Goal: Transaction & Acquisition: Purchase product/service

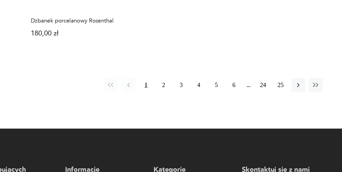
scroll to position [732, 0]
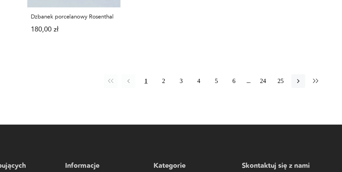
click at [297, 110] on icon "button" at bounding box center [299, 112] width 5 height 5
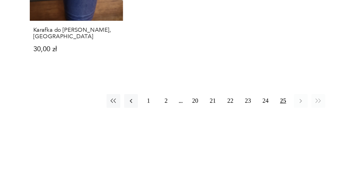
scroll to position [432, 0]
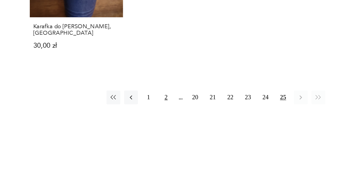
click at [196, 119] on button "2" at bounding box center [200, 123] width 9 height 9
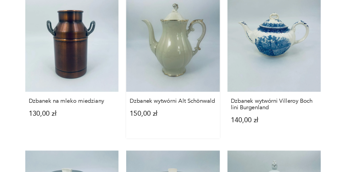
scroll to position [466, 0]
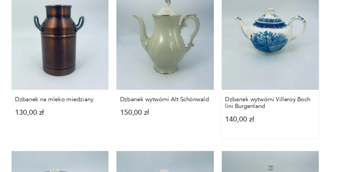
click at [243, 58] on link "Dzbanek wytwórni Villeroy Boch lini Burgenland 140,00 zł" at bounding box center [273, 104] width 61 height 92
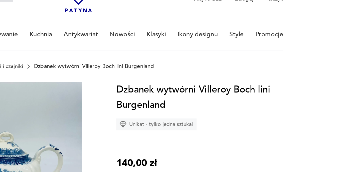
scroll to position [19, 0]
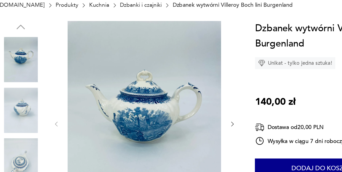
click at [38, 106] on img at bounding box center [52, 120] width 29 height 29
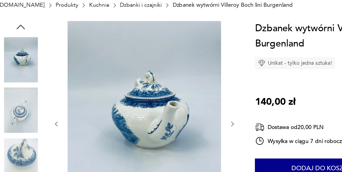
click at [38, 138] on img at bounding box center [52, 152] width 29 height 29
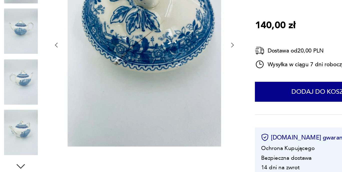
scroll to position [58, 0]
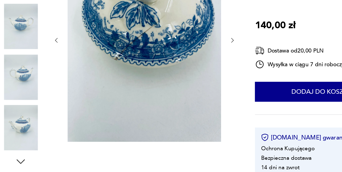
click at [38, 130] on img at bounding box center [52, 144] width 29 height 29
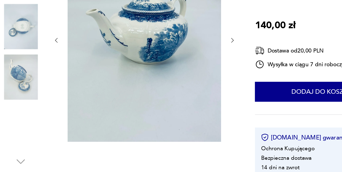
click at [38, 98] on img at bounding box center [52, 112] width 29 height 29
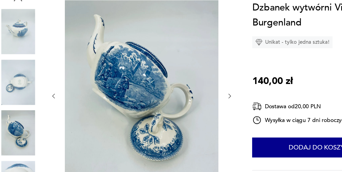
click at [38, 34] on img at bounding box center [52, 48] width 29 height 29
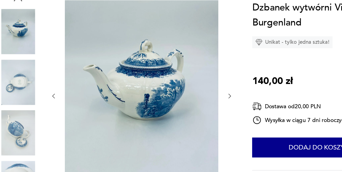
click at [38, 66] on img at bounding box center [52, 80] width 29 height 29
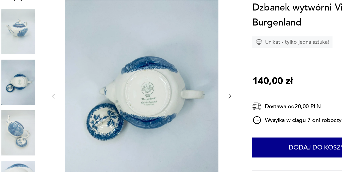
click at [38, 98] on img at bounding box center [52, 112] width 29 height 29
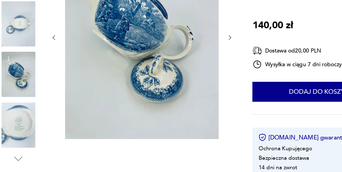
scroll to position [60, 0]
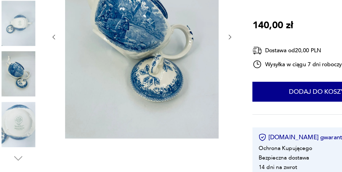
click at [38, 128] on img at bounding box center [52, 142] width 29 height 29
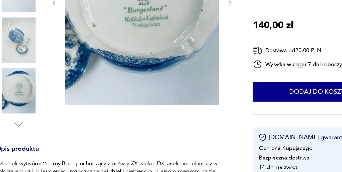
scroll to position [83, 0]
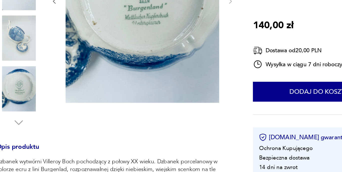
click at [48, 137] on icon "button" at bounding box center [52, 141] width 8 height 8
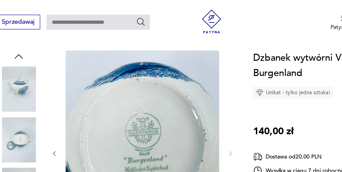
scroll to position [46, 0]
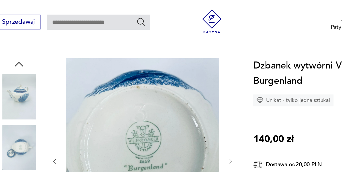
click at [38, 61] on img at bounding box center [52, 61] width 29 height 29
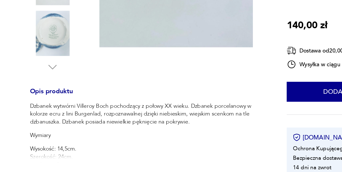
scroll to position [118, 0]
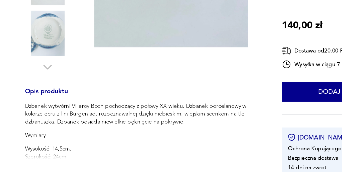
drag, startPoint x: 16, startPoint y: 65, endPoint x: 114, endPoint y: 79, distance: 98.8
click at [114, 128] on p "Dzbanek wytwórni Villeroy Boch pochodzący z połowy XX wieku. Dzbanek porcelanow…" at bounding box center [113, 135] width 150 height 15
copy p "Dzbanek wytwórni Villeroy Boch pochodzący z połowy XX wieku. Dzbanek porcelanow…"
click at [131, 43] on div at bounding box center [129, 37] width 115 height 145
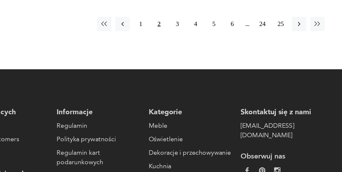
scroll to position [764, 0]
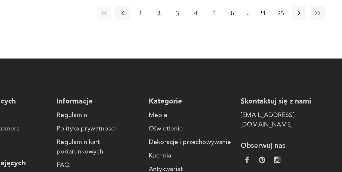
click at [207, 68] on button "3" at bounding box center [211, 72] width 9 height 9
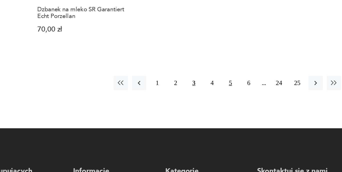
scroll to position [725, 0]
click at [219, 112] on button "4" at bounding box center [223, 116] width 9 height 9
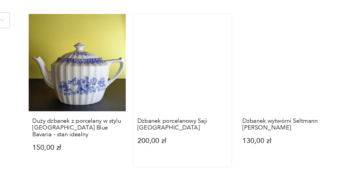
scroll to position [352, 0]
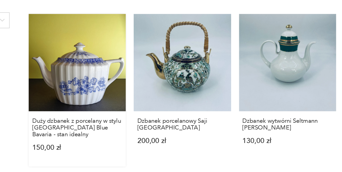
click at [111, 73] on link "Duży dzbanek z porcelany w stylu [GEOGRAPHIC_DATA] Blue Bavaria - stan idealny …" at bounding box center [141, 121] width 61 height 96
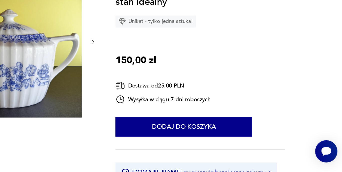
scroll to position [24, 0]
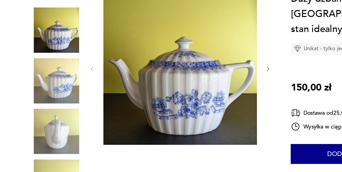
click at [183, 105] on icon "button" at bounding box center [185, 107] width 4 height 4
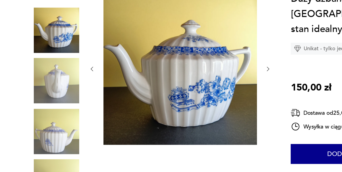
click at [183, 105] on icon "button" at bounding box center [185, 107] width 4 height 4
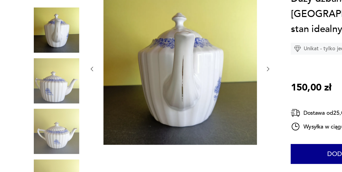
click at [183, 105] on icon "button" at bounding box center [185, 107] width 4 height 4
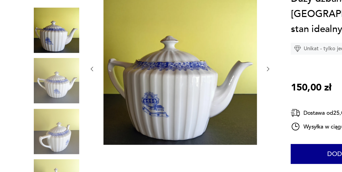
click at [183, 105] on icon "button" at bounding box center [185, 107] width 4 height 4
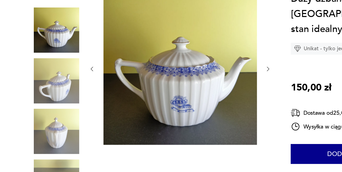
click at [183, 105] on icon "button" at bounding box center [185, 107] width 4 height 4
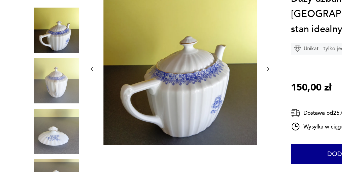
click at [183, 105] on icon "button" at bounding box center [185, 107] width 4 height 4
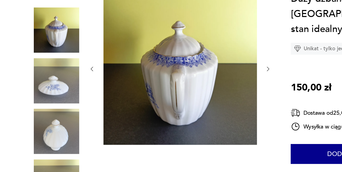
click at [183, 105] on icon "button" at bounding box center [185, 107] width 4 height 4
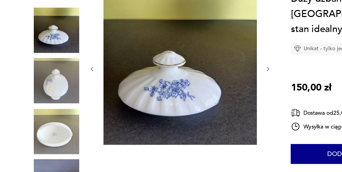
click at [183, 105] on icon "button" at bounding box center [185, 107] width 4 height 4
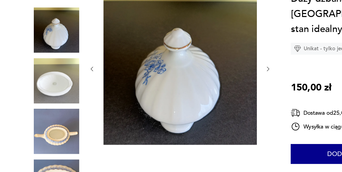
click at [183, 105] on icon "button" at bounding box center [185, 107] width 4 height 4
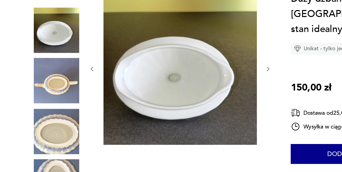
click at [183, 105] on icon "button" at bounding box center [185, 107] width 4 height 4
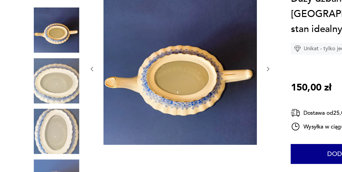
click at [183, 105] on icon "button" at bounding box center [185, 107] width 4 height 4
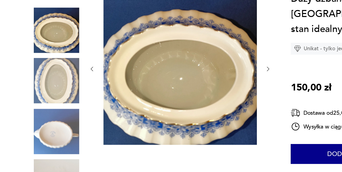
click at [183, 105] on icon "button" at bounding box center [185, 107] width 4 height 4
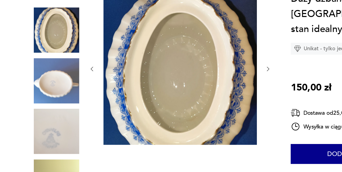
click at [183, 105] on icon "button" at bounding box center [185, 107] width 4 height 4
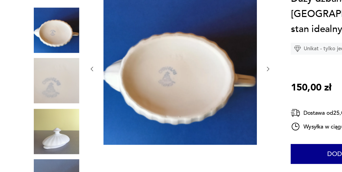
click at [183, 105] on icon "button" at bounding box center [185, 107] width 4 height 4
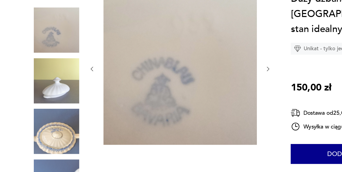
click at [183, 105] on icon "button" at bounding box center [185, 107] width 4 height 4
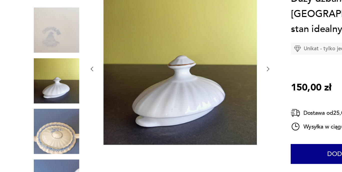
click at [183, 105] on icon "button" at bounding box center [185, 107] width 4 height 4
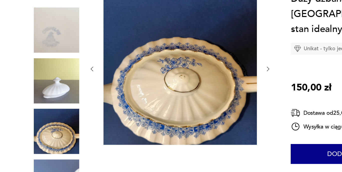
click at [183, 105] on icon "button" at bounding box center [185, 107] width 4 height 4
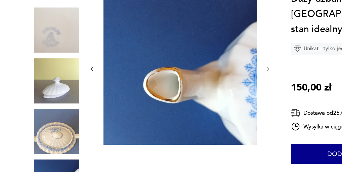
click at [183, 105] on icon "button" at bounding box center [185, 107] width 4 height 4
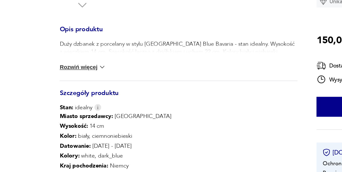
scroll to position [158, 0]
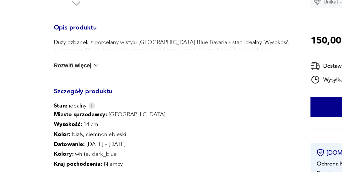
click at [62, 102] on img at bounding box center [64, 104] width 5 height 5
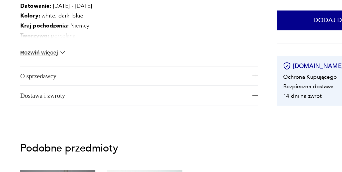
scroll to position [246, 0]
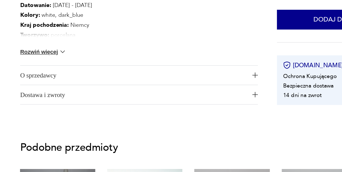
click at [62, 94] on img at bounding box center [64, 96] width 5 height 5
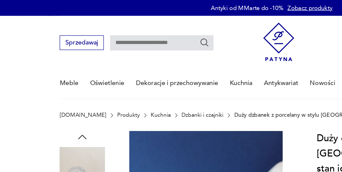
scroll to position [0, 0]
click at [53, 83] on icon "button" at bounding box center [52, 87] width 8 height 8
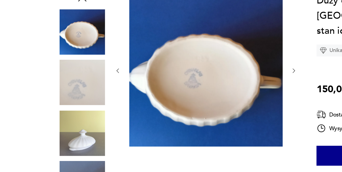
scroll to position [25, 0]
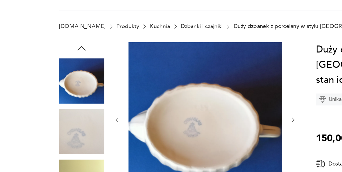
click at [52, 58] on icon "button" at bounding box center [52, 62] width 8 height 8
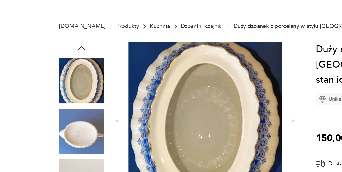
click at [52, 58] on icon "button" at bounding box center [52, 62] width 8 height 8
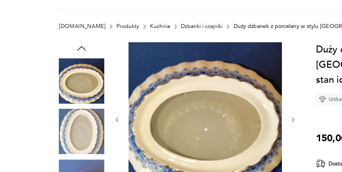
click at [52, 58] on icon "button" at bounding box center [52, 62] width 8 height 8
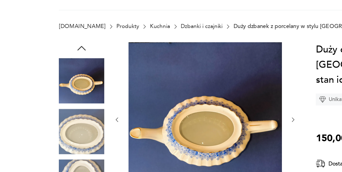
click at [52, 58] on icon "button" at bounding box center [52, 62] width 8 height 8
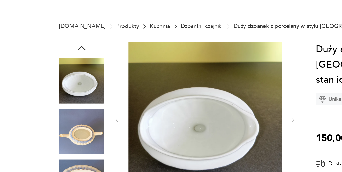
click at [52, 58] on icon "button" at bounding box center [52, 62] width 8 height 8
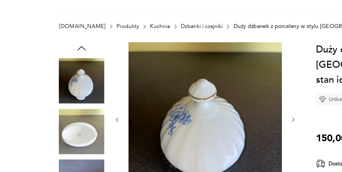
click at [52, 58] on icon "button" at bounding box center [52, 62] width 8 height 8
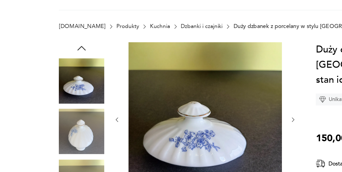
click at [52, 58] on icon "button" at bounding box center [52, 62] width 8 height 8
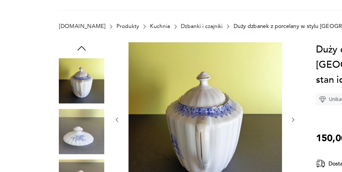
click at [52, 58] on icon "button" at bounding box center [52, 62] width 8 height 8
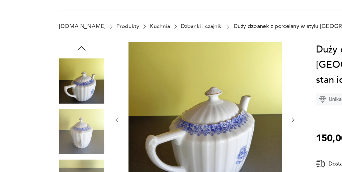
click at [52, 58] on icon "button" at bounding box center [52, 62] width 8 height 8
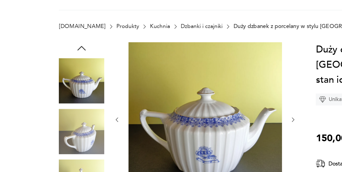
click at [52, 58] on icon "button" at bounding box center [52, 62] width 8 height 8
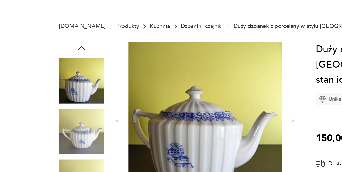
click at [52, 58] on icon "button" at bounding box center [52, 62] width 8 height 8
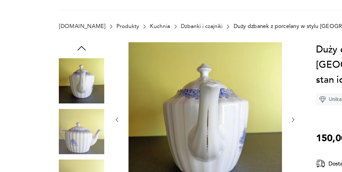
click at [52, 58] on icon "button" at bounding box center [52, 62] width 8 height 8
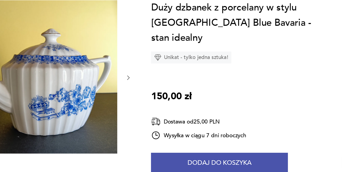
click at [199, 154] on button "Dodaj do koszyka" at bounding box center [242, 160] width 86 height 13
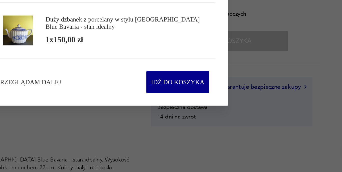
scroll to position [85, 0]
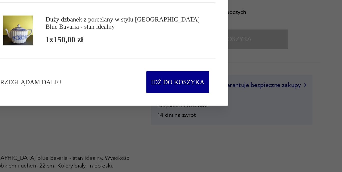
click at [107, 95] on div at bounding box center [171, 86] width 342 height 172
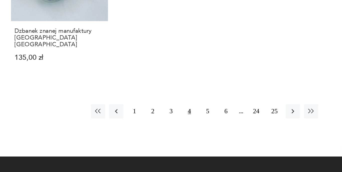
scroll to position [711, 0]
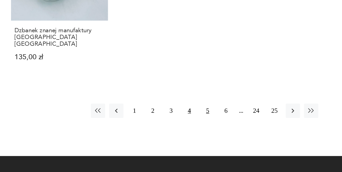
click at [230, 129] on button "5" at bounding box center [234, 133] width 9 height 9
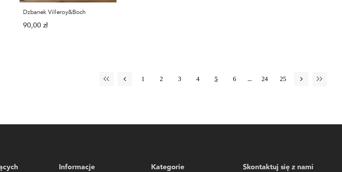
scroll to position [748, 0]
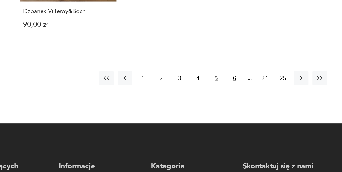
click at [242, 109] on button "6" at bounding box center [246, 113] width 9 height 9
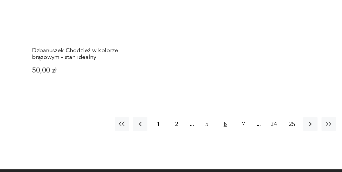
scroll to position [737, 0]
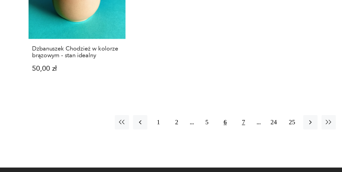
click at [242, 136] on button "7" at bounding box center [246, 140] width 9 height 9
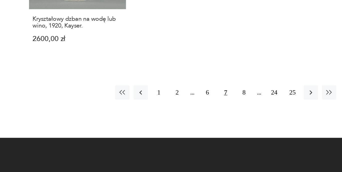
scroll to position [754, 0]
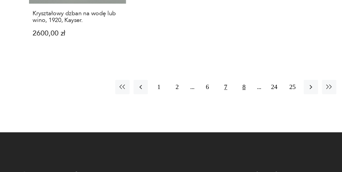
click at [242, 114] on button "8" at bounding box center [246, 118] width 9 height 9
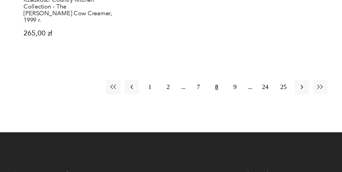
scroll to position [748, 0]
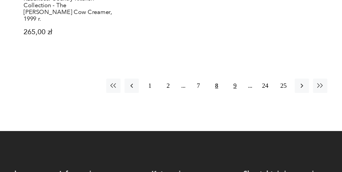
click at [242, 113] on button "9" at bounding box center [246, 117] width 9 height 9
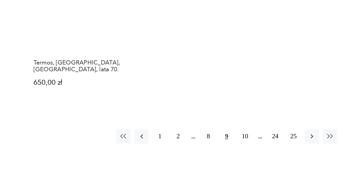
scroll to position [711, 0]
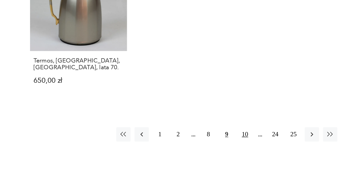
click at [242, 144] on button "10" at bounding box center [246, 148] width 9 height 9
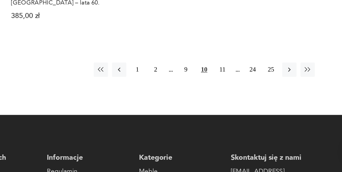
scroll to position [763, 0]
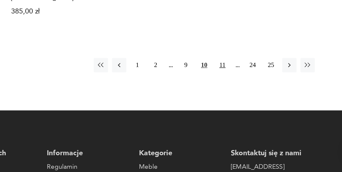
click at [242, 100] on button "11" at bounding box center [246, 104] width 9 height 9
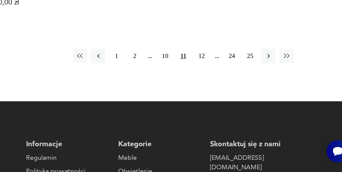
scroll to position [774, 0]
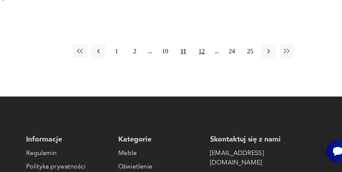
click at [242, 92] on button "12" at bounding box center [246, 96] width 9 height 9
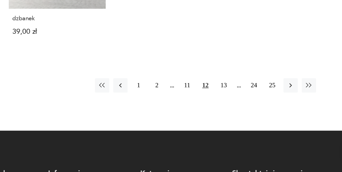
scroll to position [734, 0]
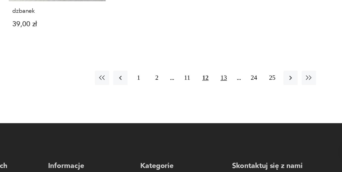
click at [242, 108] on button "13" at bounding box center [246, 112] width 9 height 9
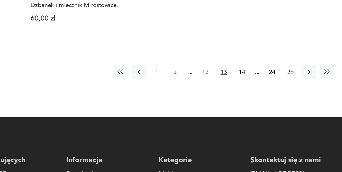
scroll to position [747, 0]
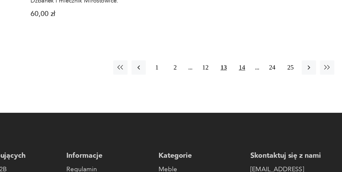
click at [242, 102] on button "14" at bounding box center [246, 106] width 9 height 9
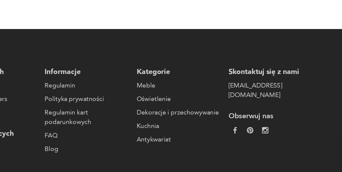
scroll to position [792, 0]
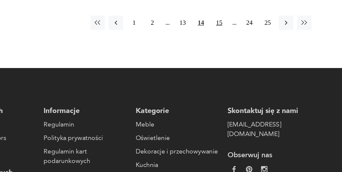
click at [242, 48] on button "15" at bounding box center [246, 52] width 9 height 9
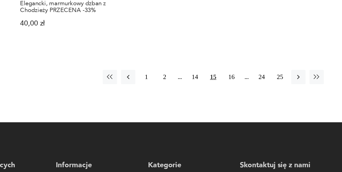
scroll to position [732, 0]
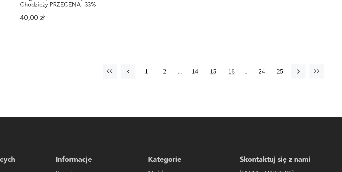
click at [242, 104] on button "16" at bounding box center [246, 108] width 9 height 9
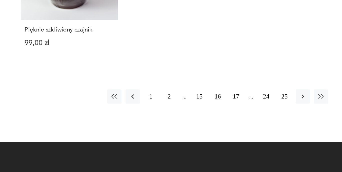
scroll to position [723, 0]
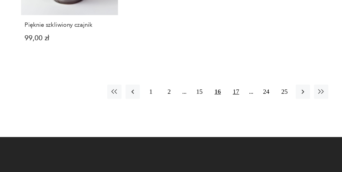
click at [242, 117] on button "17" at bounding box center [246, 121] width 9 height 9
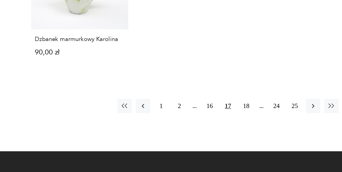
scroll to position [737, 0]
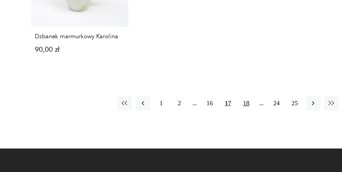
click at [242, 124] on button "18" at bounding box center [246, 128] width 9 height 9
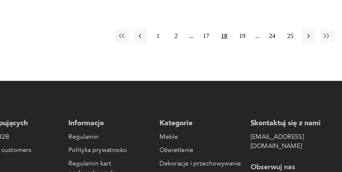
scroll to position [760, 0]
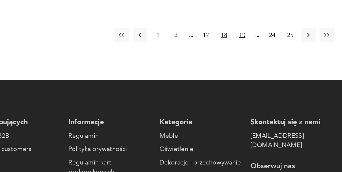
click at [242, 81] on button "19" at bounding box center [246, 85] width 9 height 9
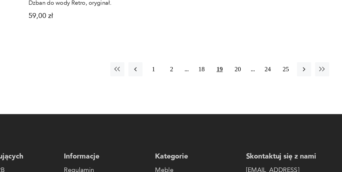
scroll to position [739, 0]
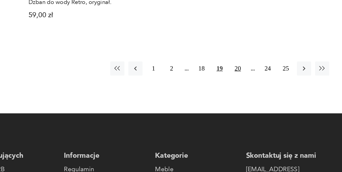
click at [242, 102] on button "20" at bounding box center [246, 106] width 9 height 9
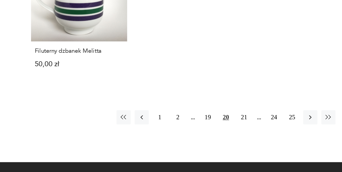
scroll to position [703, 0]
click at [242, 133] on button "21" at bounding box center [246, 137] width 9 height 9
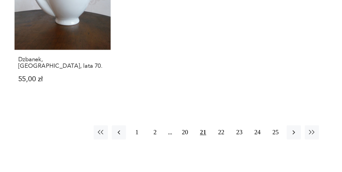
scroll to position [708, 0]
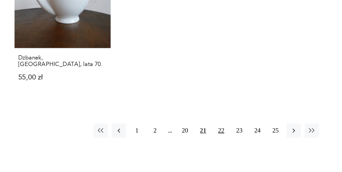
click at [238, 141] on button "22" at bounding box center [242, 145] width 9 height 9
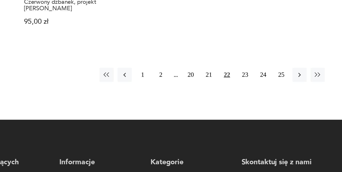
scroll to position [747, 0]
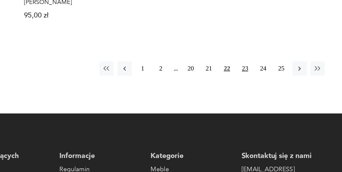
click at [249, 102] on button "23" at bounding box center [253, 106] width 9 height 9
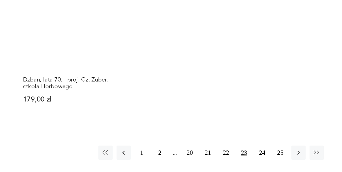
scroll to position [707, 0]
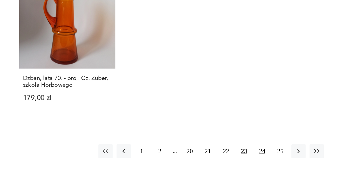
click at [261, 154] on button "24" at bounding box center [265, 158] width 9 height 9
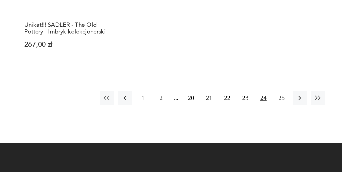
scroll to position [730, 0]
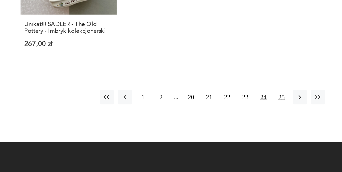
click at [272, 120] on button "25" at bounding box center [276, 124] width 9 height 9
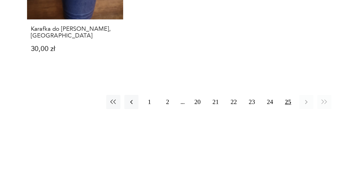
scroll to position [428, 0]
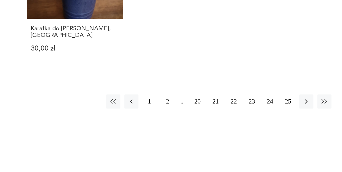
scroll to position [641, 0]
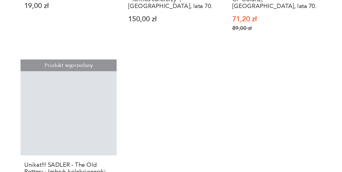
scroll to position [747, 0]
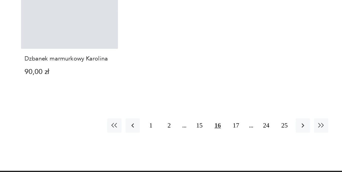
scroll to position [133, 0]
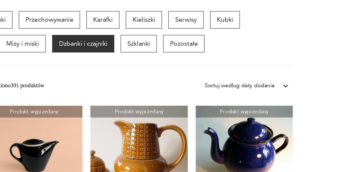
click at [86, 48] on p "[GEOGRAPHIC_DATA]" at bounding box center [62, 53] width 49 height 11
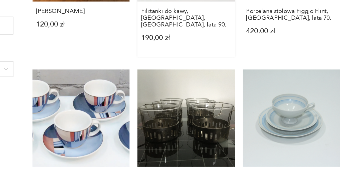
scroll to position [394, 0]
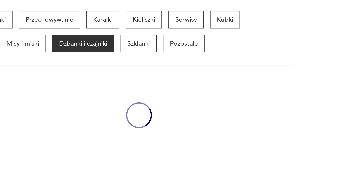
scroll to position [641, 0]
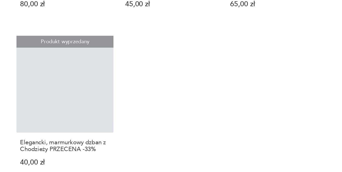
scroll to position [133, 0]
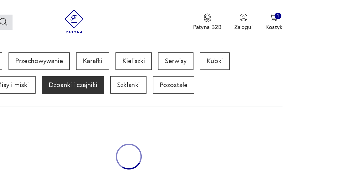
scroll to position [91, 0]
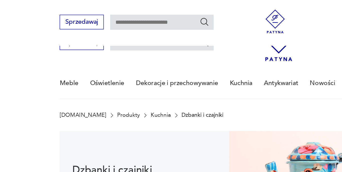
scroll to position [754, 0]
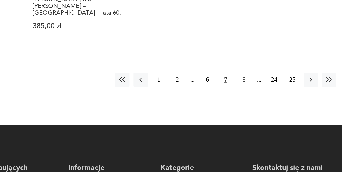
scroll to position [737, 0]
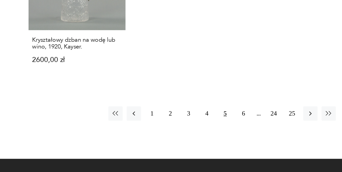
scroll to position [133, 0]
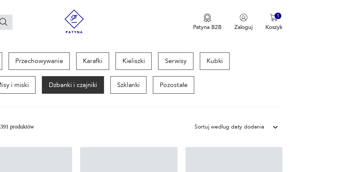
scroll to position [711, 0]
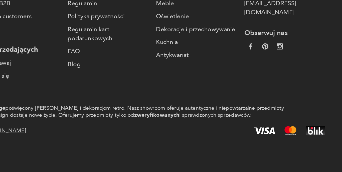
scroll to position [91, 0]
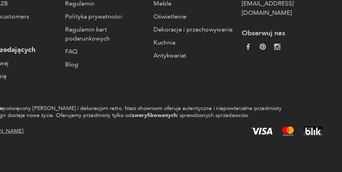
scroll to position [91, 0]
